Goal: Check status

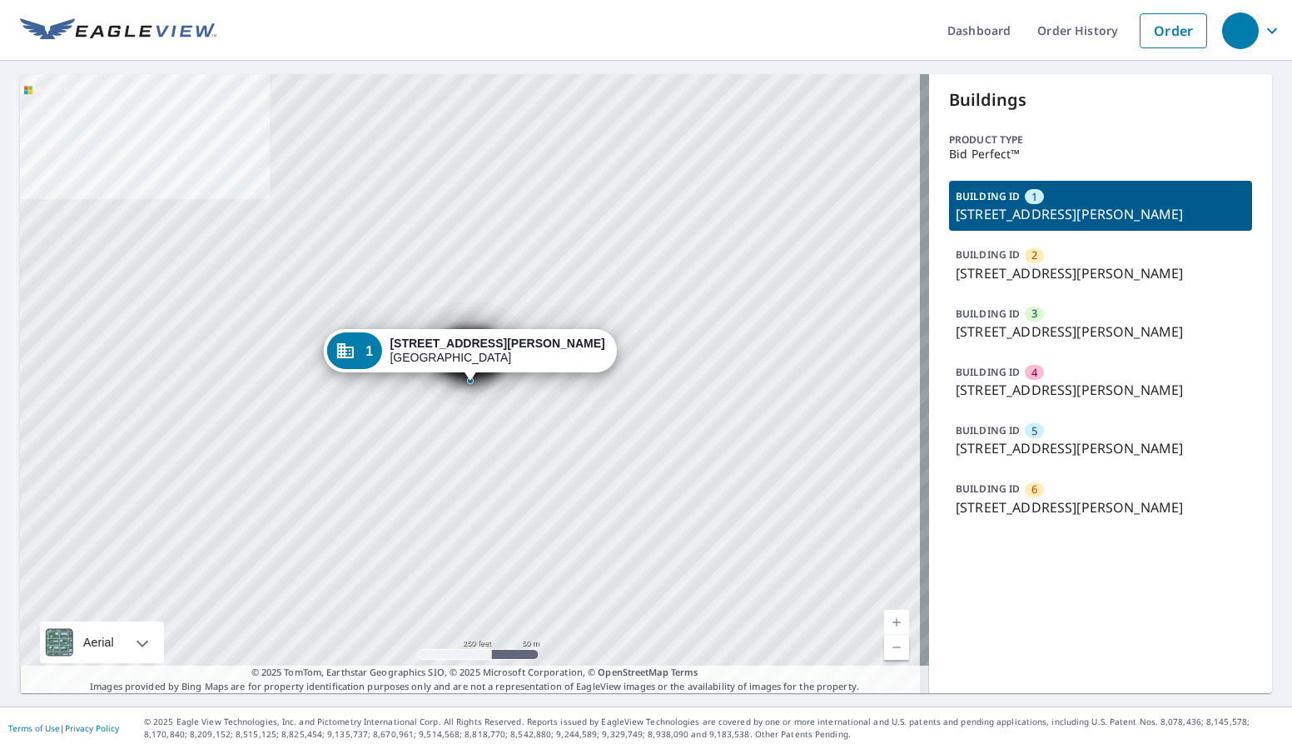
click at [997, 500] on p "[STREET_ADDRESS][PERSON_NAME]" at bounding box center [1101, 507] width 290 height 20
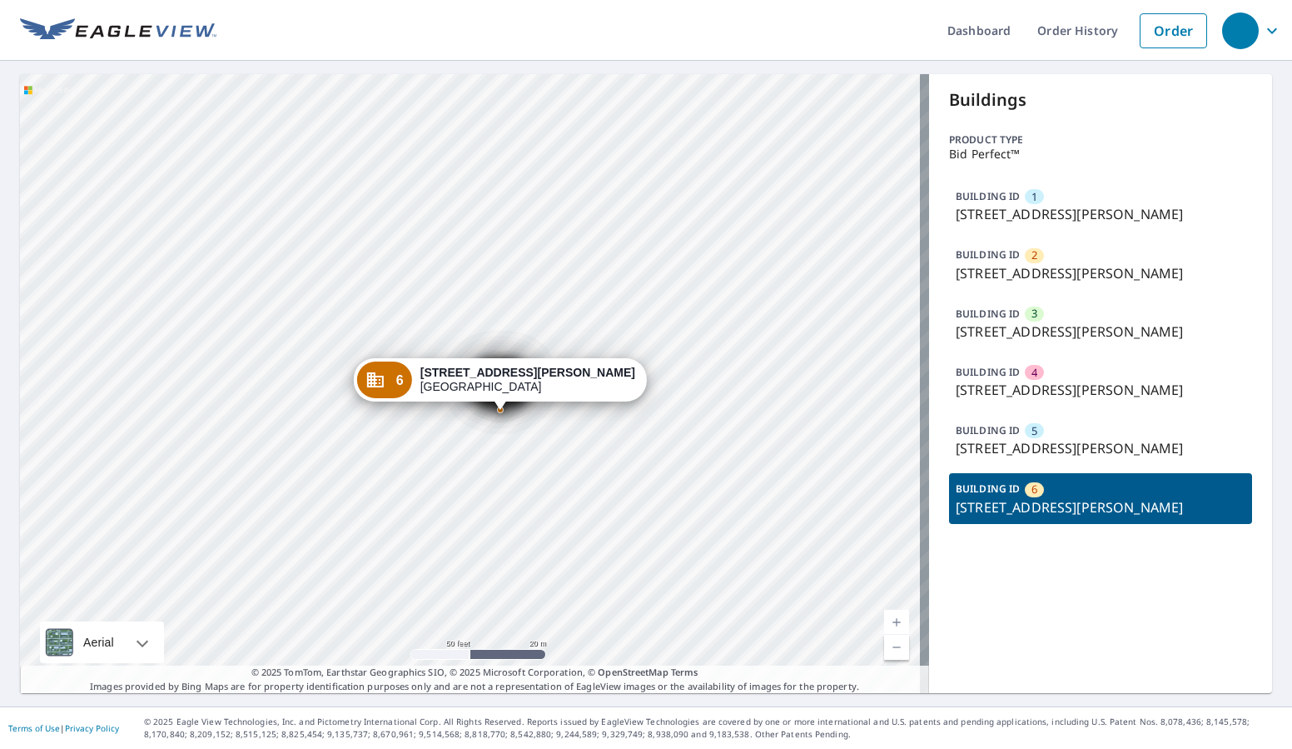
click at [1015, 217] on p "[STREET_ADDRESS][PERSON_NAME]" at bounding box center [1101, 214] width 290 height 20
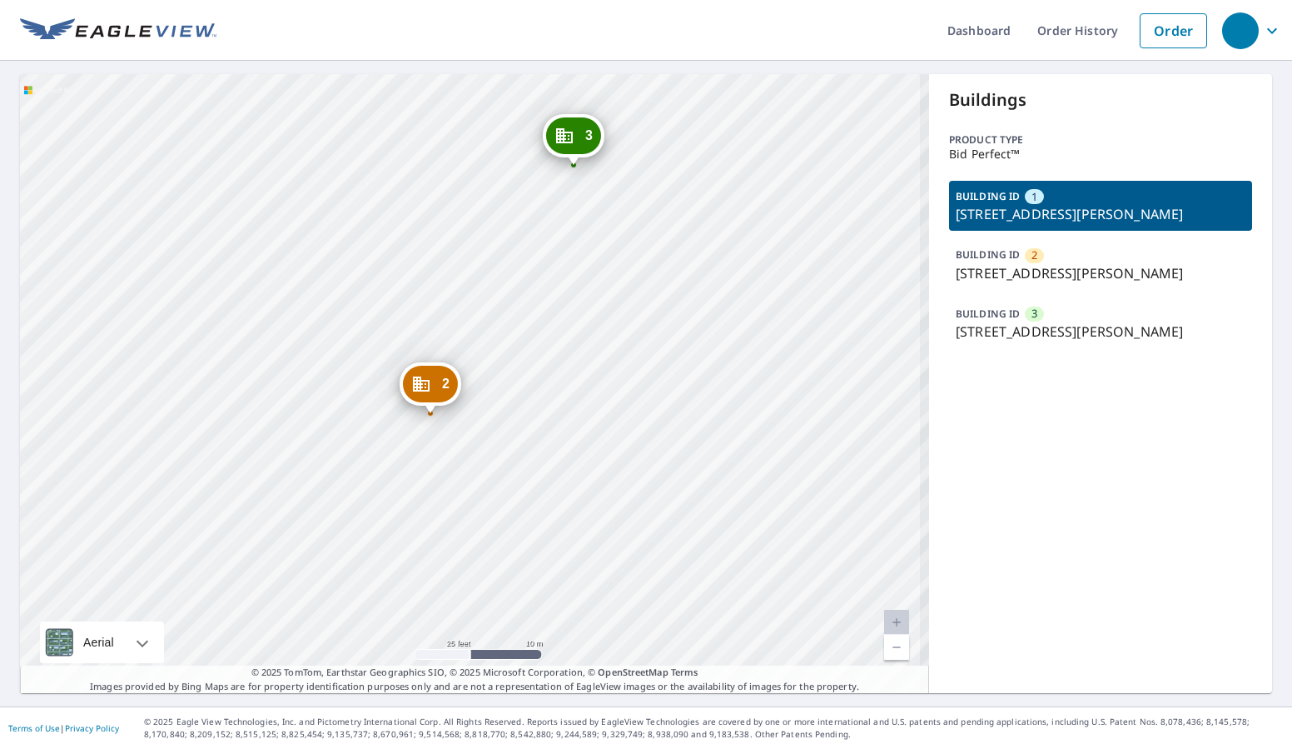
drag, startPoint x: 545, startPoint y: 423, endPoint x: 549, endPoint y: 384, distance: 39.3
click at [549, 384] on div "2 [STREET_ADDRESS][PERSON_NAME] 3 [STREET_ADDRESS][PERSON_NAME] 1 [STREET_ADDRE…" at bounding box center [474, 383] width 909 height 619
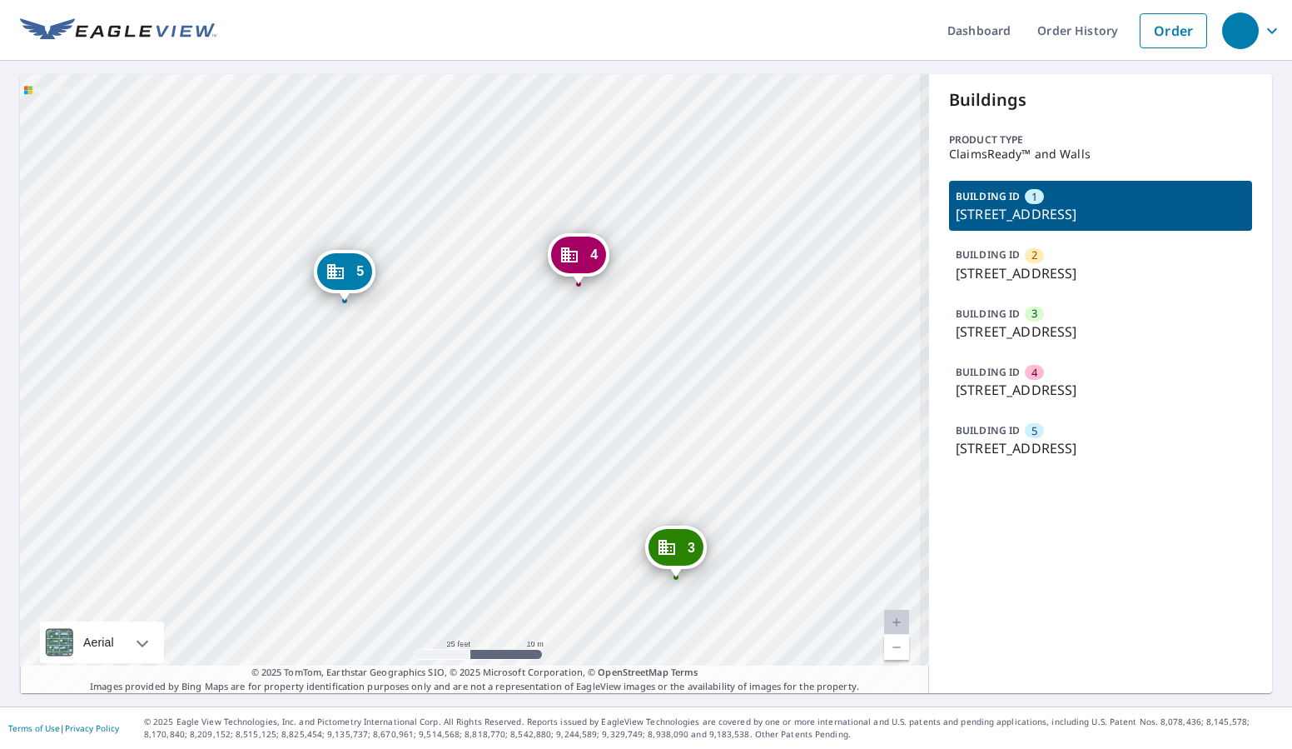
drag, startPoint x: 663, startPoint y: 316, endPoint x: 570, endPoint y: 385, distance: 116.1
click at [572, 383] on div "2 936 Obannonville Rd Loveland, OH 45140 3 932 Obannonville Rd Loveland, OH 451…" at bounding box center [474, 383] width 909 height 619
